Goal: Check status: Check status

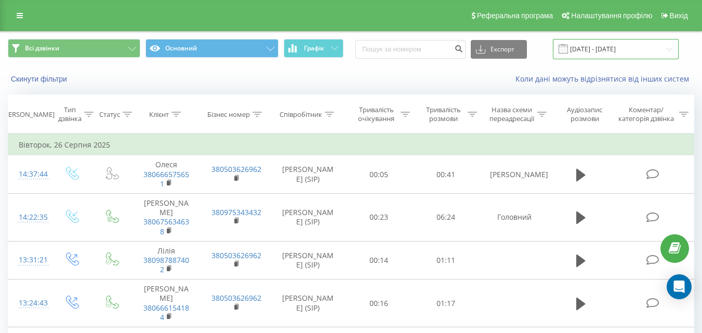
click at [587, 51] on input "[DATE] - [DATE]" at bounding box center [616, 49] width 126 height 20
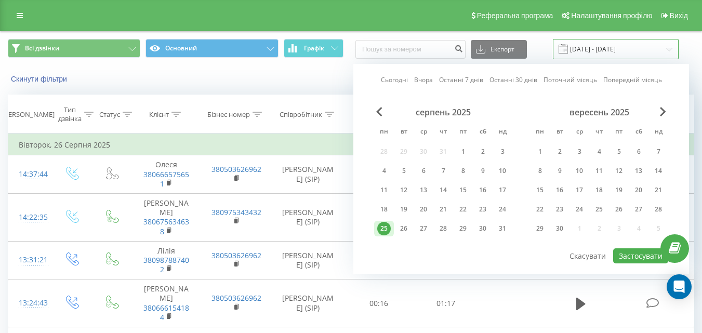
click at [671, 50] on input "[DATE] - [DATE]" at bounding box center [616, 49] width 126 height 20
click at [663, 114] on span "Next Month" at bounding box center [663, 111] width 6 height 9
click at [464, 193] on div "19" at bounding box center [463, 191] width 14 height 14
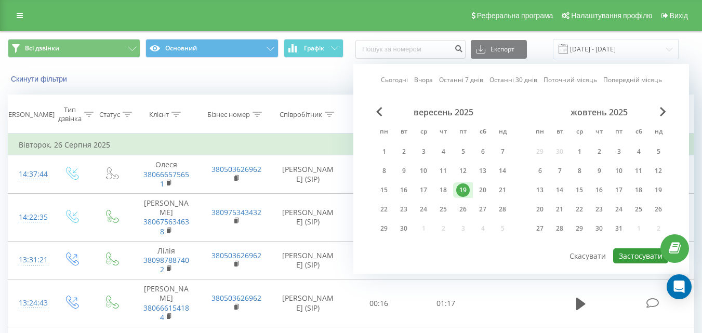
click at [625, 255] on button "Застосувати" at bounding box center [640, 256] width 55 height 15
type input "[DATE] - [DATE]"
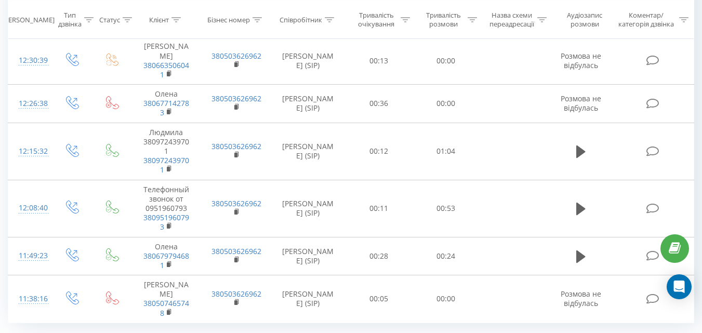
scroll to position [884, 0]
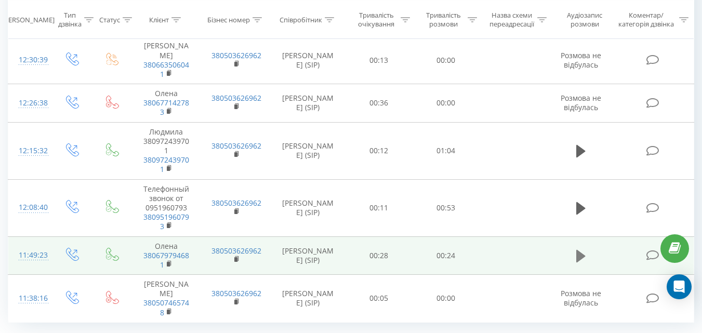
click at [580, 249] on icon at bounding box center [581, 256] width 9 height 15
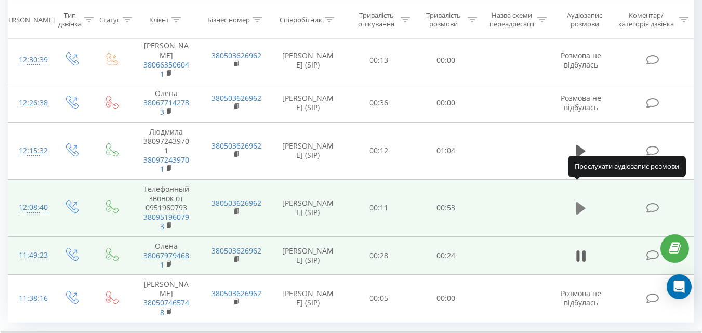
click at [579, 202] on icon at bounding box center [581, 208] width 9 height 12
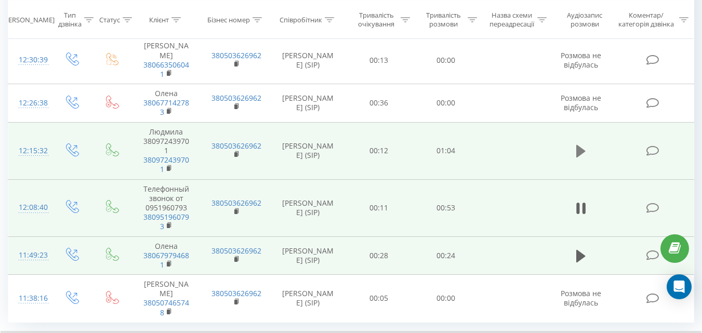
click at [579, 145] on icon at bounding box center [581, 151] width 9 height 12
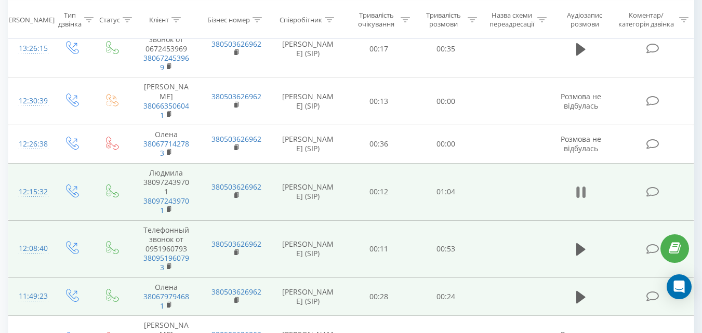
scroll to position [780, 0]
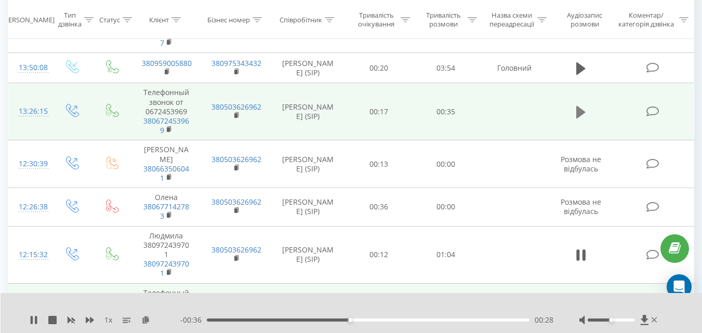
click at [577, 106] on icon at bounding box center [581, 112] width 9 height 12
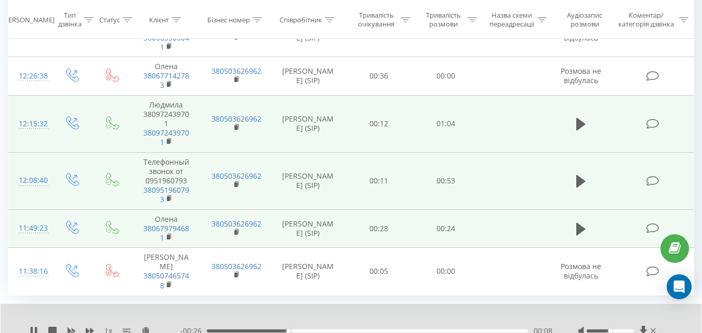
scroll to position [924, 0]
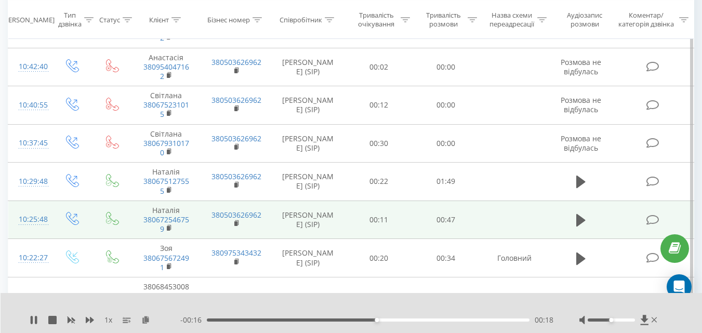
scroll to position [589, 0]
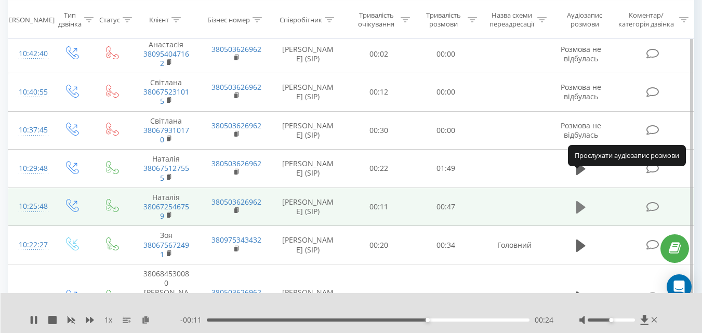
click at [580, 201] on icon at bounding box center [581, 207] width 9 height 12
